Goal: Task Accomplishment & Management: Use online tool/utility

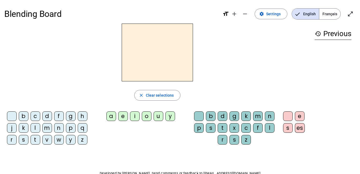
click at [23, 117] on div "b" at bounding box center [24, 116] width 10 height 10
click at [112, 117] on div "a" at bounding box center [111, 116] width 10 height 10
click at [34, 115] on div "c" at bounding box center [36, 116] width 10 height 10
click at [46, 115] on div "d" at bounding box center [47, 116] width 10 height 10
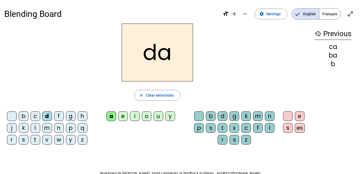
click at [58, 115] on div "f" at bounding box center [59, 116] width 10 height 10
click at [70, 116] on div "g" at bounding box center [71, 116] width 10 height 10
click at [81, 115] on div "h" at bounding box center [83, 116] width 10 height 10
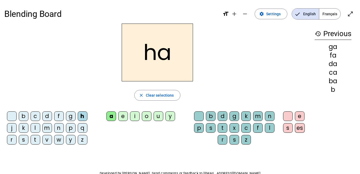
click at [11, 126] on div "j" at bounding box center [12, 128] width 10 height 10
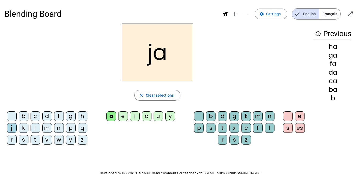
click at [25, 127] on div "k" at bounding box center [24, 128] width 10 height 10
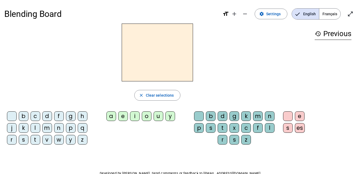
click at [332, 14] on span "Français" at bounding box center [329, 14] width 21 height 11
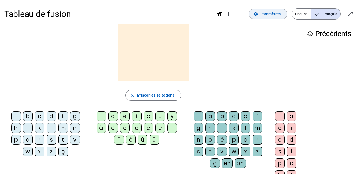
click at [266, 12] on span "Paramètres" at bounding box center [270, 14] width 20 height 6
